Goal: Find specific page/section: Find specific page/section

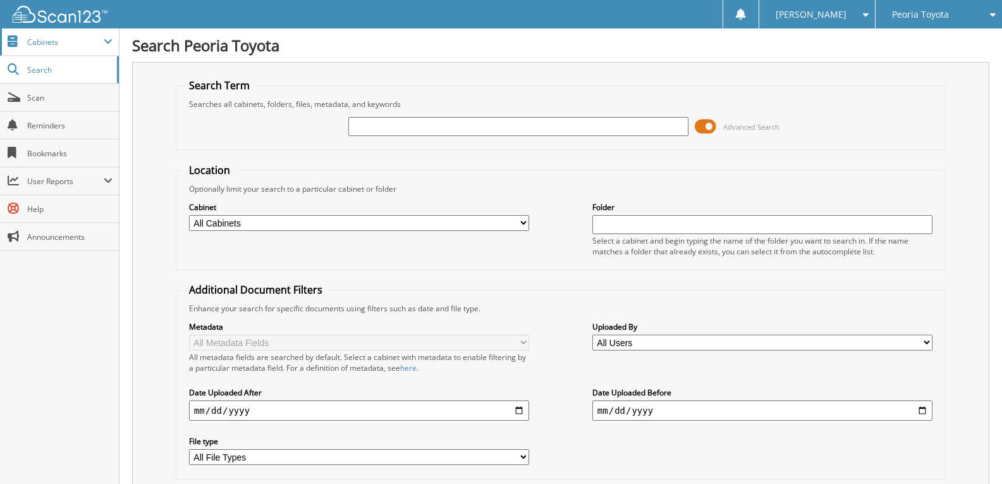
click at [52, 32] on span "Cabinets" at bounding box center [59, 41] width 119 height 27
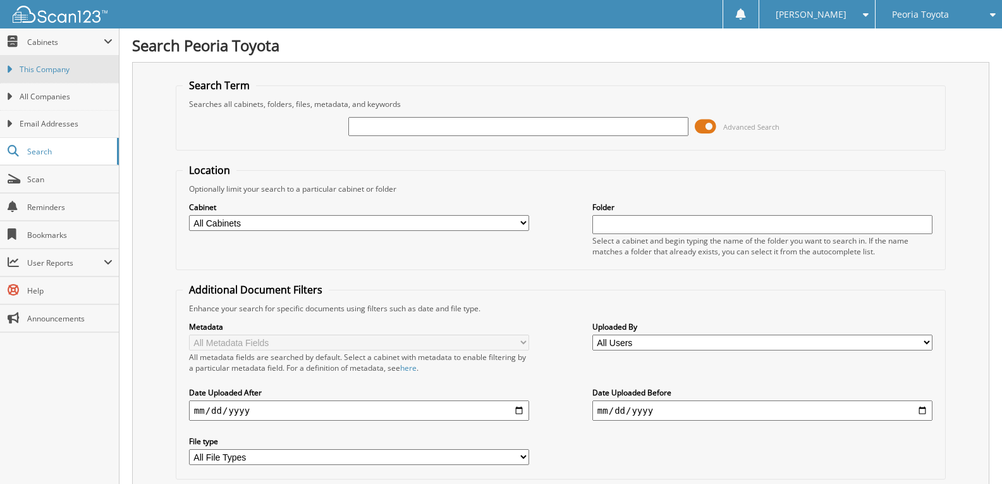
click at [13, 64] on link "This Company" at bounding box center [59, 69] width 119 height 27
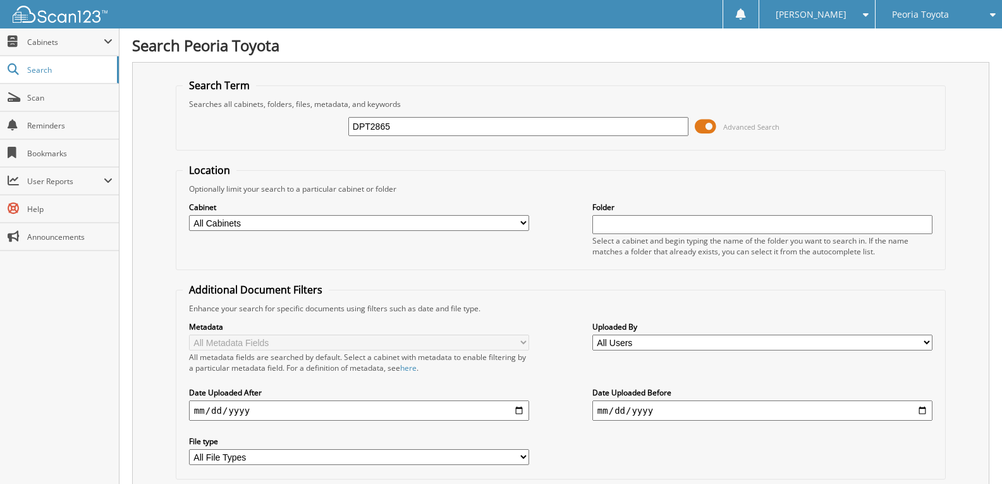
type input "DPT2865"
click at [60, 37] on span "Cabinets" at bounding box center [65, 42] width 76 height 11
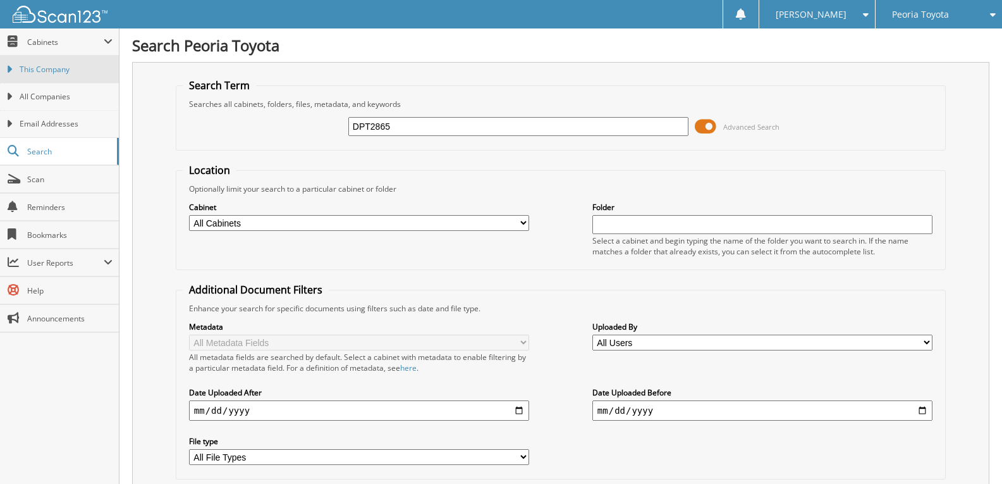
click at [49, 65] on span "This Company" at bounding box center [66, 69] width 93 height 11
